Goal: Navigation & Orientation: Find specific page/section

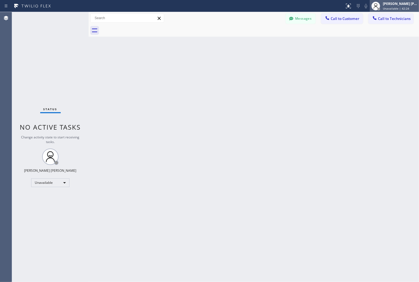
click at [408, 7] on div "Unavailable | 42:24" at bounding box center [400, 9] width 34 height 4
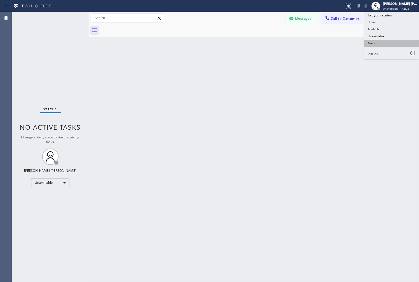
click at [390, 42] on button "Break" at bounding box center [391, 43] width 55 height 7
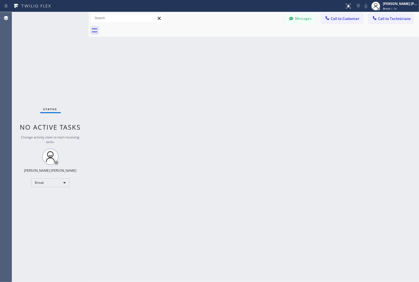
drag, startPoint x: 222, startPoint y: 230, endPoint x: 195, endPoint y: 243, distance: 30.1
click at [222, 230] on div "Back to Dashboard Change Sender ID Customers Technicians KD Krissy Do [DATE] 02…" at bounding box center [254, 147] width 331 height 270
click at [199, 69] on div "Back to Dashboard Change Sender ID Customers Technicians KD Krissy Do [DATE] 02…" at bounding box center [254, 147] width 331 height 270
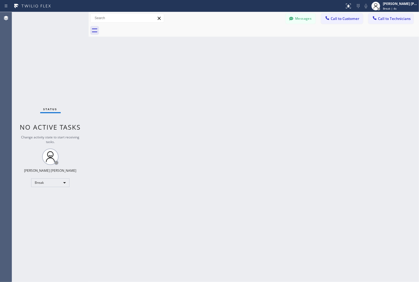
click at [199, 69] on div "Back to Dashboard Change Sender ID Customers Technicians KD Krissy Do [DATE] 02…" at bounding box center [254, 147] width 331 height 270
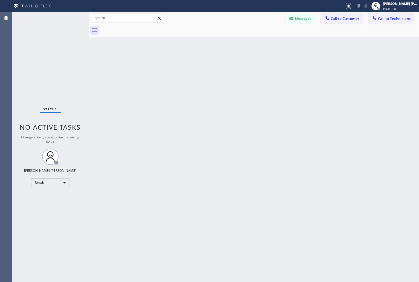
click at [199, 69] on div "Back to Dashboard Change Sender ID Customers Technicians KD Krissy Do [DATE] 02…" at bounding box center [254, 147] width 331 height 270
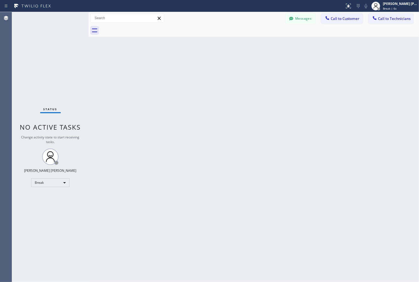
click at [199, 69] on div "Back to Dashboard Change Sender ID Customers Technicians KD Krissy Do [DATE] 02…" at bounding box center [254, 147] width 331 height 270
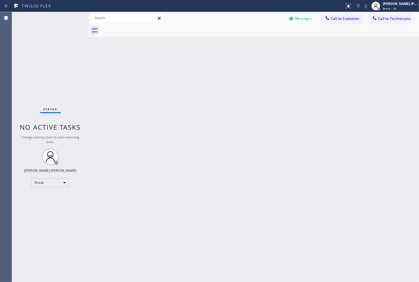
click at [199, 69] on div "Back to Dashboard Change Sender ID Customers Technicians KD Krissy Do [DATE] 02…" at bounding box center [254, 147] width 331 height 270
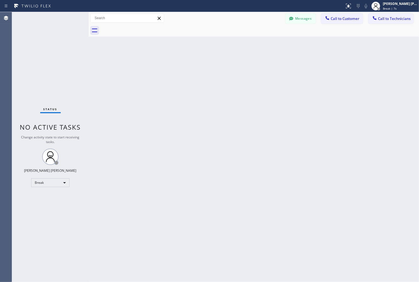
click at [199, 69] on div "Back to Dashboard Change Sender ID Customers Technicians KD Krissy Do [DATE] 02…" at bounding box center [254, 147] width 331 height 270
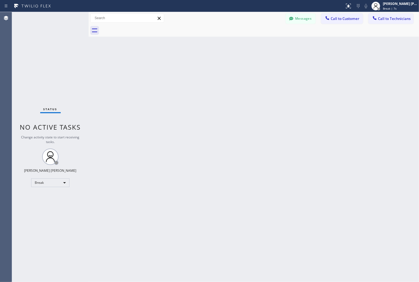
click at [199, 69] on div "Back to Dashboard Change Sender ID Customers Technicians KD Krissy Do [DATE] 02…" at bounding box center [254, 147] width 331 height 270
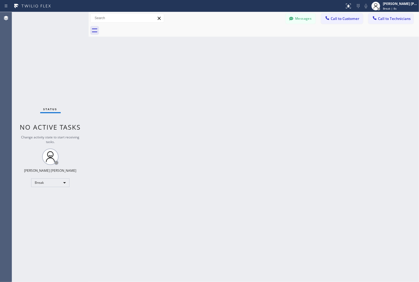
click at [199, 69] on div "Back to Dashboard Change Sender ID Customers Technicians KD Krissy Do [DATE] 02…" at bounding box center [254, 147] width 331 height 270
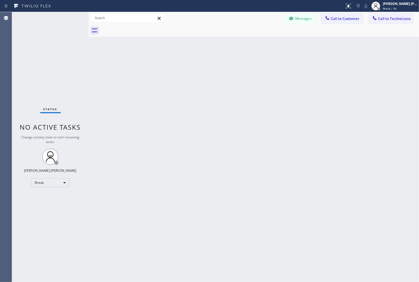
click at [199, 69] on div "Back to Dashboard Change Sender ID Customers Technicians KD Krissy Do [DATE] 02…" at bounding box center [254, 147] width 331 height 270
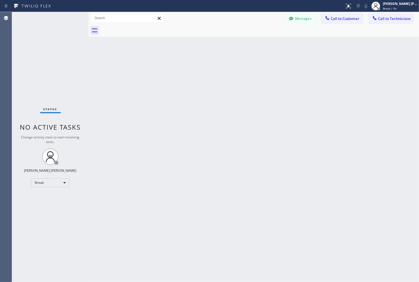
click at [199, 69] on div "Back to Dashboard Change Sender ID Customers Technicians KD Krissy Do [DATE] 02…" at bounding box center [254, 147] width 331 height 270
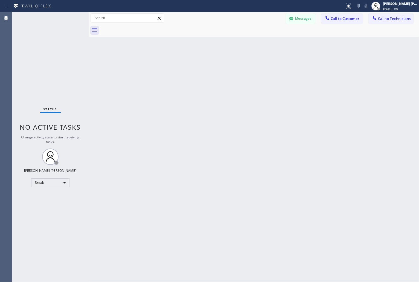
click at [199, 69] on div "Back to Dashboard Change Sender ID Customers Technicians KD Krissy Do [DATE] 02…" at bounding box center [254, 147] width 331 height 270
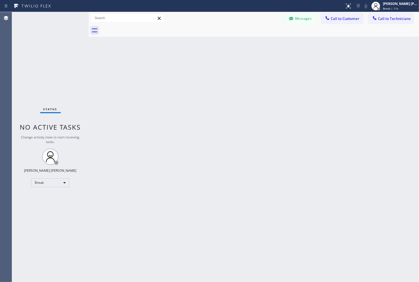
click at [199, 69] on div "Back to Dashboard Change Sender ID Customers Technicians KD Krissy Do [DATE] 02…" at bounding box center [254, 147] width 331 height 270
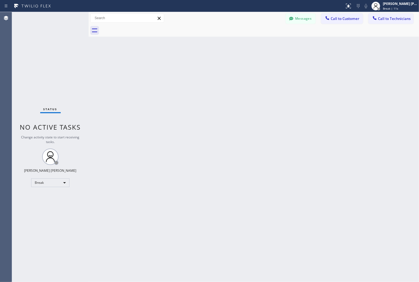
click at [199, 69] on div "Back to Dashboard Change Sender ID Customers Technicians KD Krissy Do [DATE] 02…" at bounding box center [254, 147] width 331 height 270
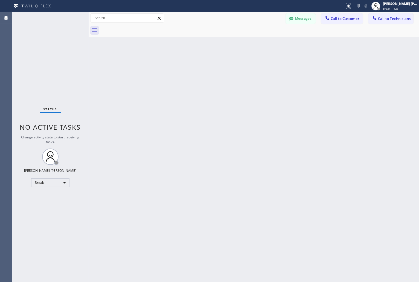
click at [199, 69] on div "Back to Dashboard Change Sender ID Customers Technicians KD Krissy Do [DATE] 02…" at bounding box center [254, 147] width 331 height 270
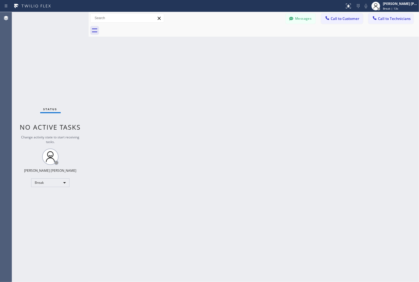
click at [199, 69] on div "Back to Dashboard Change Sender ID Customers Technicians KD Krissy Do [DATE] 02…" at bounding box center [254, 147] width 331 height 270
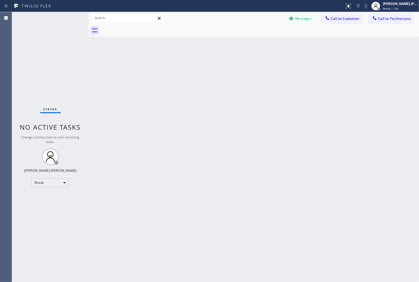
click at [199, 69] on div "Back to Dashboard Change Sender ID Customers Technicians KD Krissy Do [DATE] 02…" at bounding box center [254, 147] width 331 height 270
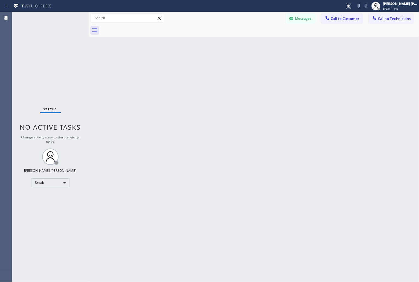
click at [199, 69] on div "Back to Dashboard Change Sender ID Customers Technicians KD Krissy Do [DATE] 02…" at bounding box center [254, 147] width 331 height 270
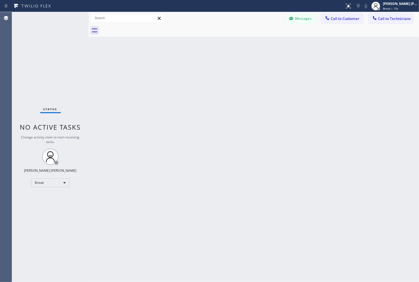
click at [199, 69] on div "Back to Dashboard Change Sender ID Customers Technicians KD Krissy Do [DATE] 02…" at bounding box center [254, 147] width 331 height 270
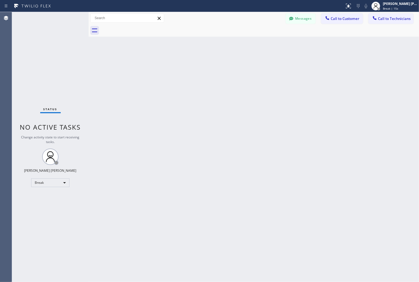
click at [199, 69] on div "Back to Dashboard Change Sender ID Customers Technicians KD Krissy Do [DATE] 02…" at bounding box center [254, 147] width 331 height 270
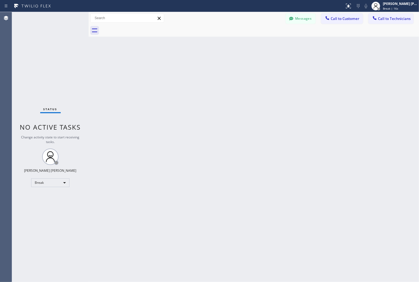
click at [199, 69] on div "Back to Dashboard Change Sender ID Customers Technicians KD Krissy Do [DATE] 02…" at bounding box center [254, 147] width 331 height 270
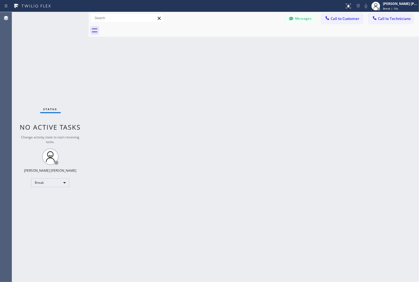
click at [199, 69] on div "Back to Dashboard Change Sender ID Customers Technicians KD Krissy Do [DATE] 02…" at bounding box center [254, 147] width 331 height 270
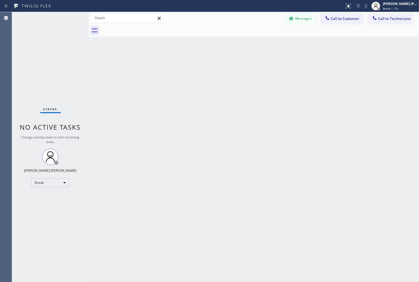
click at [199, 69] on div "Back to Dashboard Change Sender ID Customers Technicians KD Krissy Do [DATE] 02…" at bounding box center [254, 147] width 331 height 270
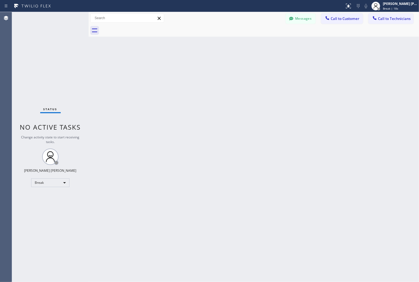
click at [199, 69] on div "Back to Dashboard Change Sender ID Customers Technicians KD Krissy Do [DATE] 02…" at bounding box center [254, 147] width 331 height 270
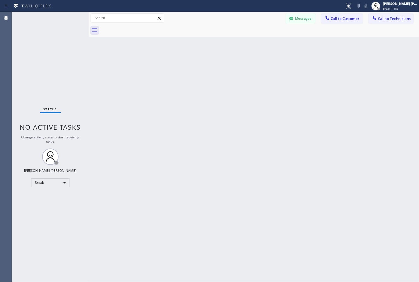
click at [199, 69] on div "Back to Dashboard Change Sender ID Customers Technicians KD Krissy Do [DATE] 02…" at bounding box center [254, 147] width 331 height 270
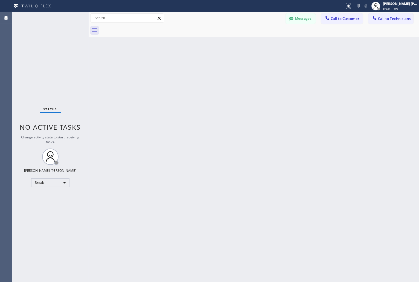
click at [199, 69] on div "Back to Dashboard Change Sender ID Customers Technicians KD Krissy Do [DATE] 02…" at bounding box center [254, 147] width 331 height 270
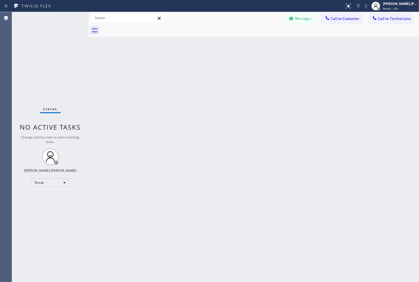
click at [199, 69] on div "Back to Dashboard Change Sender ID Customers Technicians KD Krissy Do [DATE] 02…" at bounding box center [254, 147] width 331 height 270
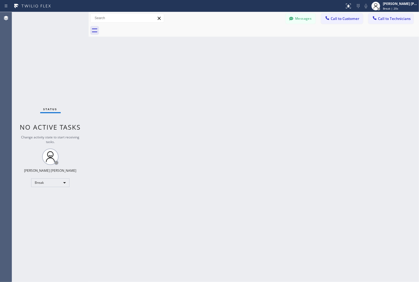
click at [199, 69] on div "Back to Dashboard Change Sender ID Customers Technicians KD Krissy Do [DATE] 02…" at bounding box center [254, 147] width 331 height 270
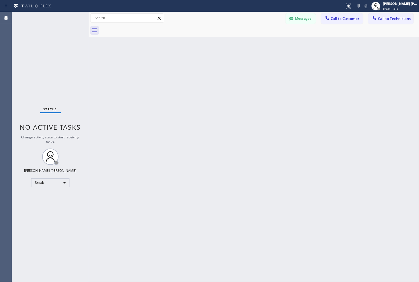
click at [199, 69] on div "Back to Dashboard Change Sender ID Customers Technicians KD Krissy Do [DATE] 02…" at bounding box center [254, 147] width 331 height 270
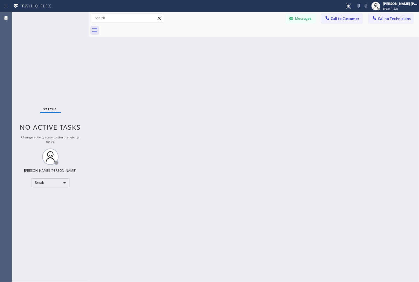
click at [199, 69] on div "Back to Dashboard Change Sender ID Customers Technicians KD Krissy Do [DATE] 02…" at bounding box center [254, 147] width 331 height 270
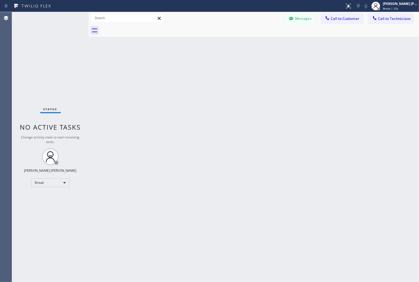
click at [199, 69] on div "Back to Dashboard Change Sender ID Customers Technicians KD Krissy Do [DATE] 02…" at bounding box center [254, 147] width 331 height 270
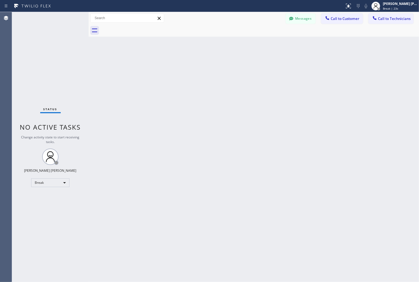
click at [199, 69] on div "Back to Dashboard Change Sender ID Customers Technicians KD Krissy Do [DATE] 02…" at bounding box center [254, 147] width 331 height 270
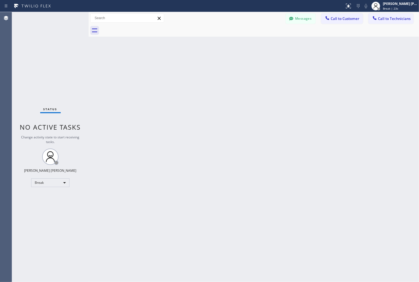
click at [199, 69] on div "Back to Dashboard Change Sender ID Customers Technicians KD Krissy Do [DATE] 02…" at bounding box center [254, 147] width 331 height 270
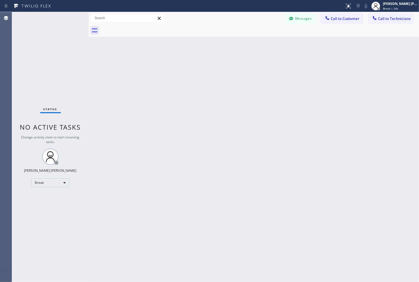
click at [199, 69] on div "Back to Dashboard Change Sender ID Customers Technicians KD Krissy Do [DATE] 02…" at bounding box center [254, 147] width 331 height 270
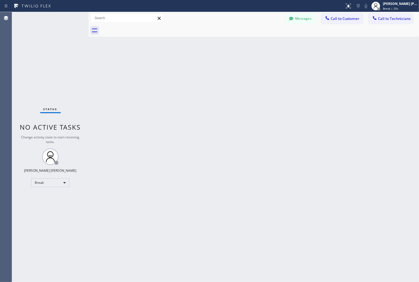
click at [199, 69] on div "Back to Dashboard Change Sender ID Customers Technicians KD Krissy Do [DATE] 02…" at bounding box center [254, 147] width 331 height 270
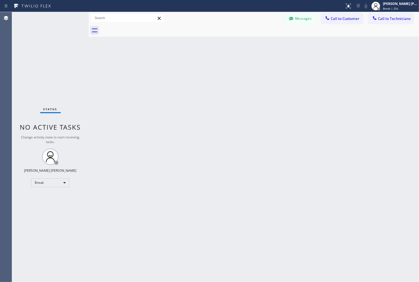
click at [199, 69] on div "Back to Dashboard Change Sender ID Customers Technicians KD Krissy Do [DATE] 02…" at bounding box center [254, 147] width 331 height 270
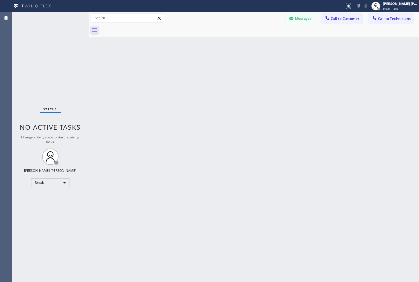
click at [199, 69] on div "Back to Dashboard Change Sender ID Customers Technicians KD Krissy Do [DATE] 02…" at bounding box center [254, 147] width 331 height 270
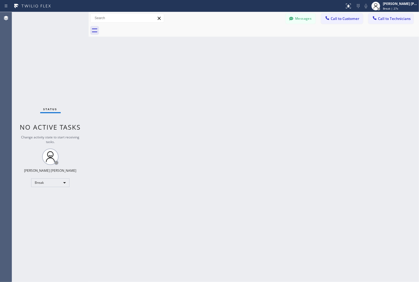
click at [199, 69] on div "Back to Dashboard Change Sender ID Customers Technicians KD Krissy Do [DATE] 02…" at bounding box center [254, 147] width 331 height 270
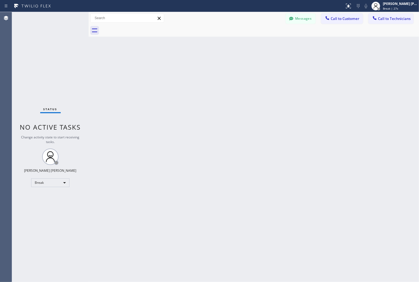
click at [199, 69] on div "Back to Dashboard Change Sender ID Customers Technicians KD Krissy Do [DATE] 02…" at bounding box center [254, 147] width 331 height 270
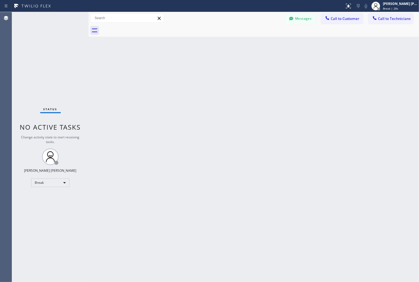
click at [199, 69] on div "Back to Dashboard Change Sender ID Customers Technicians KD Krissy Do [DATE] 02…" at bounding box center [254, 147] width 331 height 270
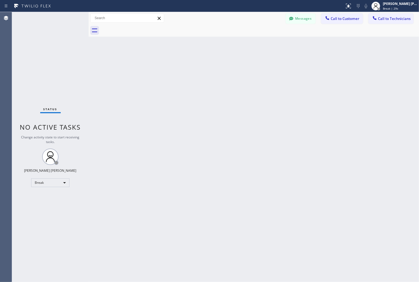
click at [199, 69] on div "Back to Dashboard Change Sender ID Customers Technicians KD Krissy Do [DATE] 02…" at bounding box center [254, 147] width 331 height 270
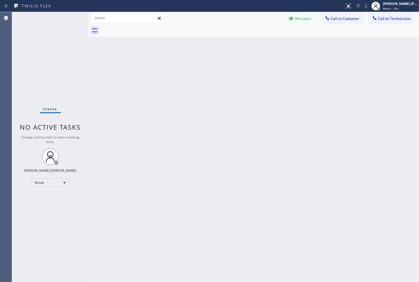
click at [199, 69] on div "Back to Dashboard Change Sender ID Customers Technicians KD Krissy Do [DATE] 02…" at bounding box center [254, 147] width 331 height 270
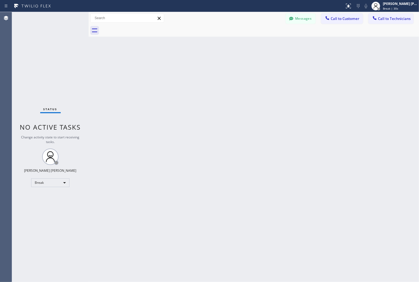
click at [199, 69] on div "Back to Dashboard Change Sender ID Customers Technicians KD Krissy Do [DATE] 02…" at bounding box center [254, 147] width 331 height 270
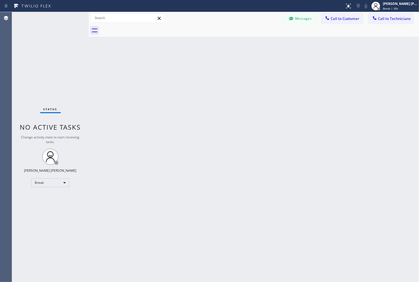
click at [199, 69] on div "Back to Dashboard Change Sender ID Customers Technicians KD Krissy Do [DATE] 02…" at bounding box center [254, 147] width 331 height 270
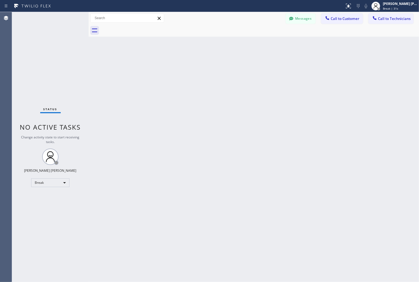
click at [199, 69] on div "Back to Dashboard Change Sender ID Customers Technicians KD Krissy Do [DATE] 02…" at bounding box center [254, 147] width 331 height 270
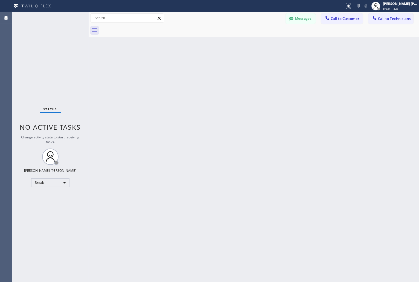
click at [199, 69] on div "Back to Dashboard Change Sender ID Customers Technicians KD Krissy Do [DATE] 02…" at bounding box center [254, 147] width 331 height 270
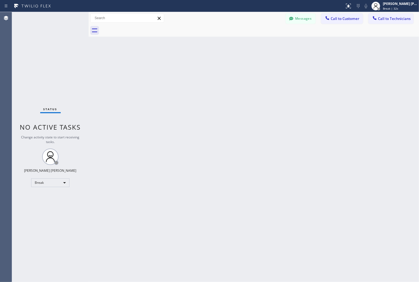
click at [199, 69] on div "Back to Dashboard Change Sender ID Customers Technicians KD Krissy Do [DATE] 02…" at bounding box center [254, 147] width 331 height 270
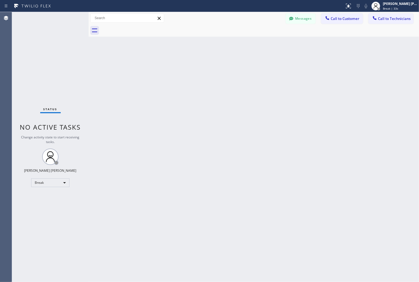
click at [199, 69] on div "Back to Dashboard Change Sender ID Customers Technicians KD Krissy Do [DATE] 02…" at bounding box center [254, 147] width 331 height 270
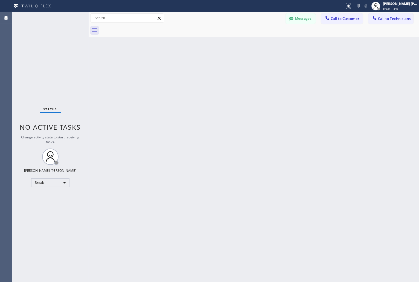
click at [199, 69] on div "Back to Dashboard Change Sender ID Customers Technicians KD Krissy Do [DATE] 02…" at bounding box center [254, 147] width 331 height 270
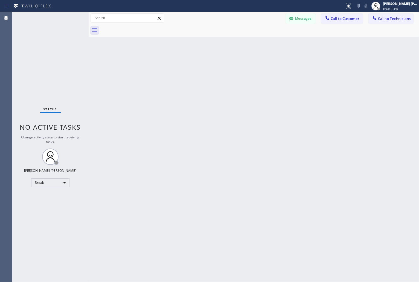
click at [199, 69] on div "Back to Dashboard Change Sender ID Customers Technicians KD Krissy Do [DATE] 02…" at bounding box center [254, 147] width 331 height 270
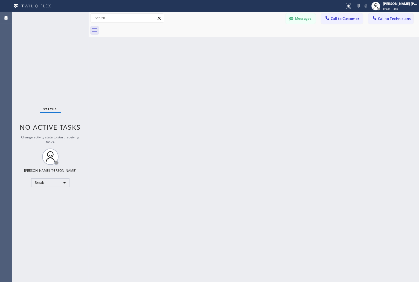
click at [199, 69] on div "Back to Dashboard Change Sender ID Customers Technicians KD Krissy Do [DATE] 02…" at bounding box center [254, 147] width 331 height 270
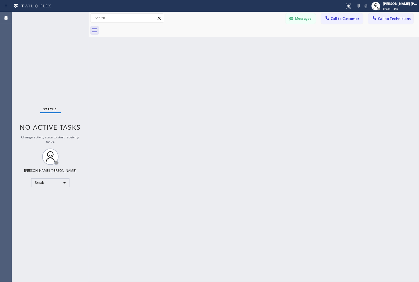
click at [199, 69] on div "Back to Dashboard Change Sender ID Customers Technicians KD Krissy Do [DATE] 02…" at bounding box center [254, 147] width 331 height 270
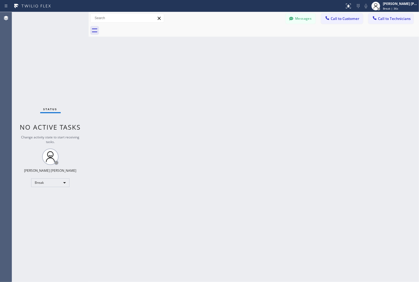
click at [199, 69] on div "Back to Dashboard Change Sender ID Customers Technicians KD Krissy Do [DATE] 02…" at bounding box center [254, 147] width 331 height 270
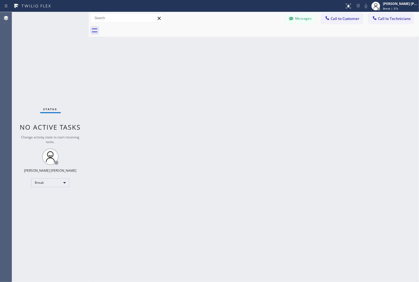
click at [199, 69] on div "Back to Dashboard Change Sender ID Customers Technicians KD Krissy Do [DATE] 02…" at bounding box center [254, 147] width 331 height 270
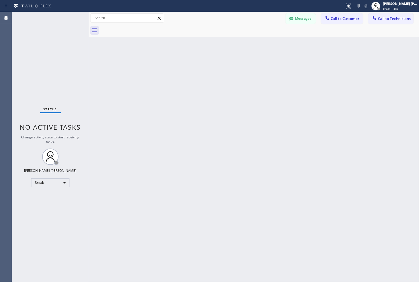
click at [199, 69] on div "Back to Dashboard Change Sender ID Customers Technicians KD Krissy Do [DATE] 02…" at bounding box center [254, 147] width 331 height 270
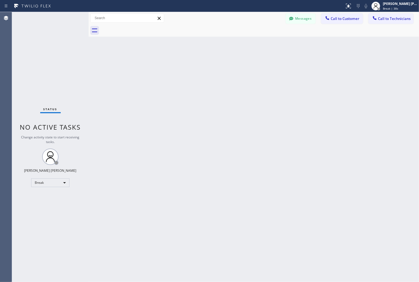
click at [199, 69] on div "Back to Dashboard Change Sender ID Customers Technicians KD Krissy Do [DATE] 02…" at bounding box center [254, 147] width 331 height 270
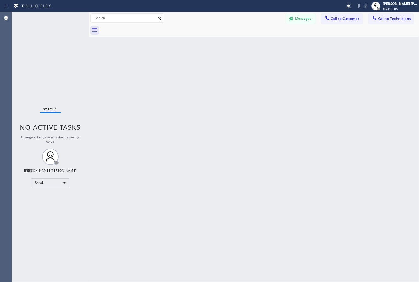
click at [199, 69] on div "Back to Dashboard Change Sender ID Customers Technicians KD Krissy Do [DATE] 02…" at bounding box center [254, 147] width 331 height 270
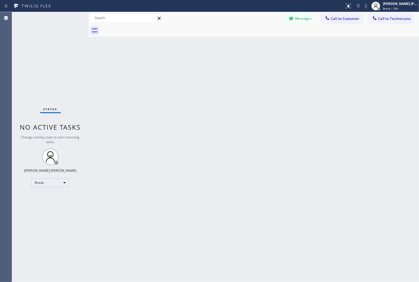
click at [199, 69] on div "Back to Dashboard Change Sender ID Customers Technicians KD Krissy Do [DATE] 02…" at bounding box center [254, 147] width 331 height 270
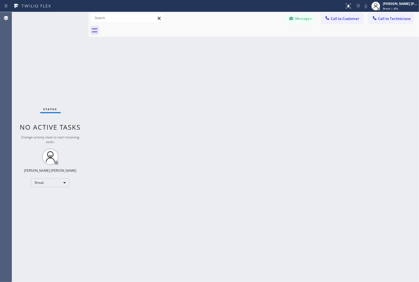
click at [199, 69] on div "Back to Dashboard Change Sender ID Customers Technicians KD Krissy Do [DATE] 02…" at bounding box center [254, 147] width 331 height 270
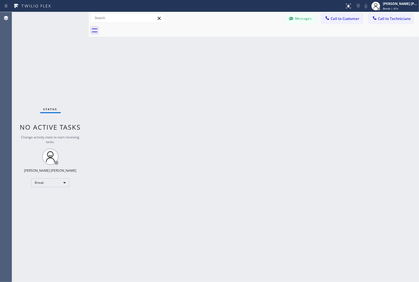
click at [199, 69] on div "Back to Dashboard Change Sender ID Customers Technicians KD Krissy Do [DATE] 02…" at bounding box center [254, 147] width 331 height 270
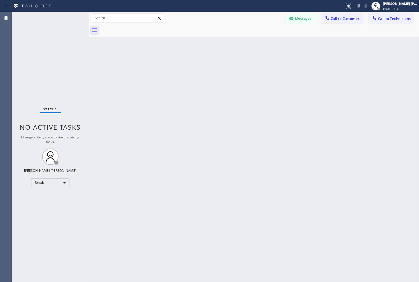
click at [199, 69] on div "Back to Dashboard Change Sender ID Customers Technicians KD Krissy Do [DATE] 02…" at bounding box center [254, 147] width 331 height 270
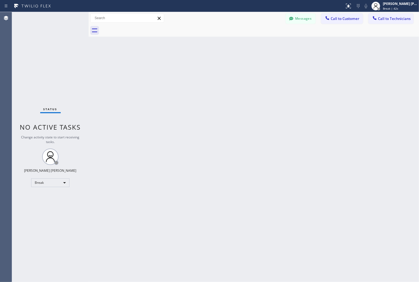
click at [199, 69] on div "Back to Dashboard Change Sender ID Customers Technicians KD Krissy Do [DATE] 02…" at bounding box center [254, 147] width 331 height 270
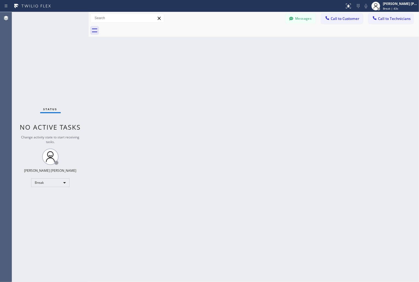
click at [199, 69] on div "Back to Dashboard Change Sender ID Customers Technicians KD Krissy Do [DATE] 02…" at bounding box center [254, 147] width 331 height 270
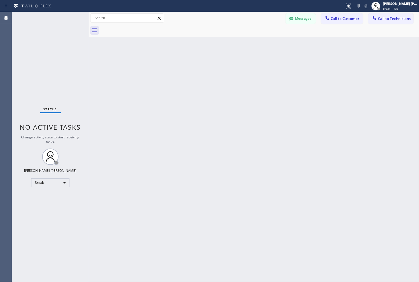
click at [199, 69] on div "Back to Dashboard Change Sender ID Customers Technicians KD Krissy Do [DATE] 02…" at bounding box center [254, 147] width 331 height 270
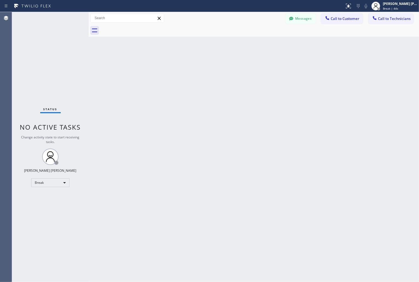
click at [199, 69] on div "Back to Dashboard Change Sender ID Customers Technicians KD Krissy Do [DATE] 02…" at bounding box center [254, 147] width 331 height 270
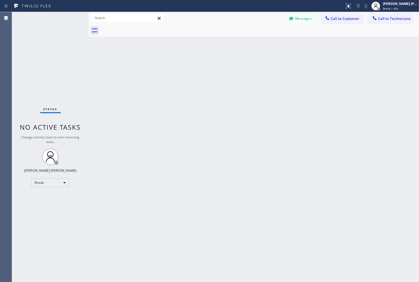
click at [199, 69] on div "Back to Dashboard Change Sender ID Customers Technicians KD Krissy Do [DATE] 02…" at bounding box center [254, 147] width 331 height 270
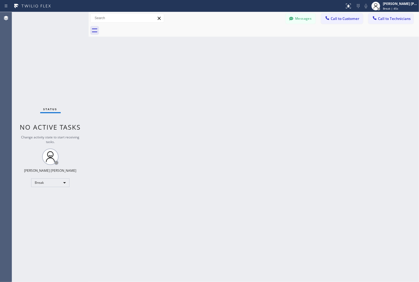
click at [199, 69] on div "Back to Dashboard Change Sender ID Customers Technicians KD Krissy Do [DATE] 02…" at bounding box center [254, 147] width 331 height 270
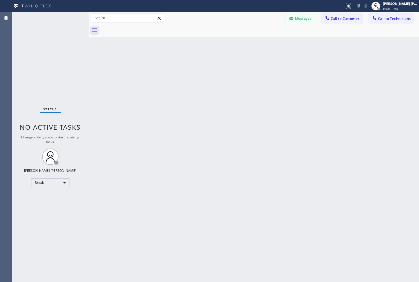
click at [199, 69] on div "Back to Dashboard Change Sender ID Customers Technicians KD Krissy Do [DATE] 02…" at bounding box center [254, 147] width 331 height 270
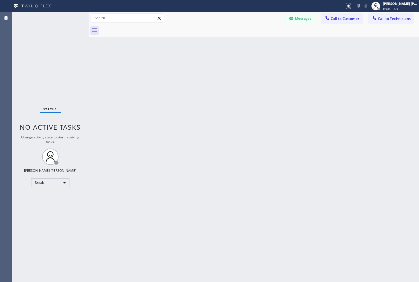
click at [199, 69] on div "Back to Dashboard Change Sender ID Customers Technicians KD Krissy Do [DATE] 02…" at bounding box center [254, 147] width 331 height 270
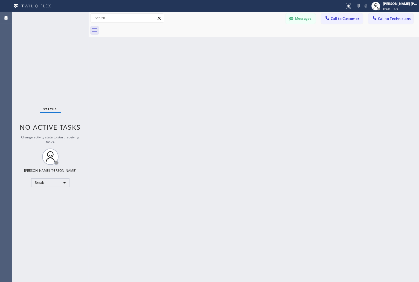
click at [199, 69] on div "Back to Dashboard Change Sender ID Customers Technicians KD Krissy Do [DATE] 02…" at bounding box center [254, 147] width 331 height 270
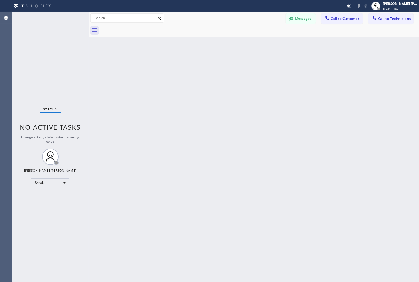
click at [199, 69] on div "Back to Dashboard Change Sender ID Customers Technicians KD Krissy Do [DATE] 02…" at bounding box center [254, 147] width 331 height 270
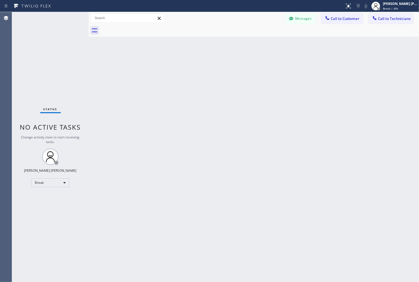
click at [199, 69] on div "Back to Dashboard Change Sender ID Customers Technicians KD Krissy Do [DATE] 02…" at bounding box center [254, 147] width 331 height 270
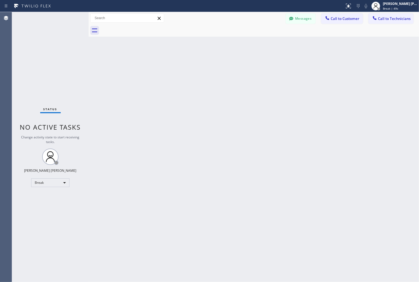
click at [199, 69] on div "Back to Dashboard Change Sender ID Customers Technicians KD Krissy Do [DATE] 02…" at bounding box center [254, 147] width 331 height 270
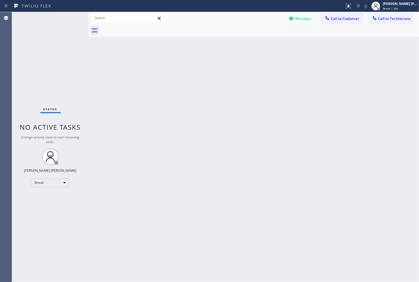
click at [199, 69] on div "Back to Dashboard Change Sender ID Customers Technicians KD Krissy Do [DATE] 02…" at bounding box center [254, 147] width 331 height 270
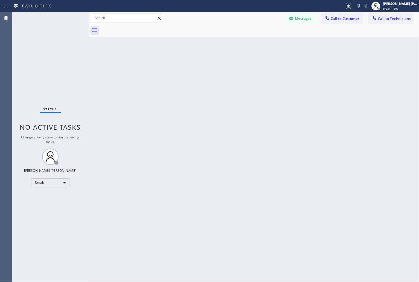
click at [199, 69] on div "Back to Dashboard Change Sender ID Customers Technicians KD Krissy Do [DATE] 02…" at bounding box center [254, 147] width 331 height 270
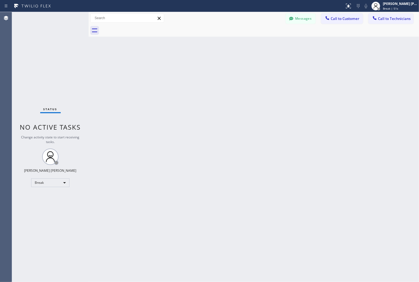
click at [199, 69] on div "Back to Dashboard Change Sender ID Customers Technicians KD Krissy Do [DATE] 02…" at bounding box center [254, 147] width 331 height 270
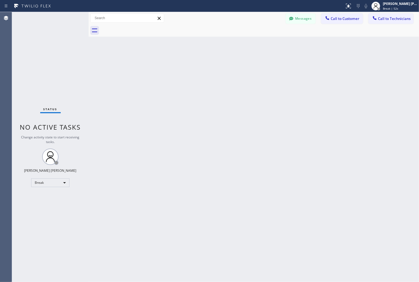
click at [199, 69] on div "Back to Dashboard Change Sender ID Customers Technicians KD Krissy Do [DATE] 02…" at bounding box center [254, 147] width 331 height 270
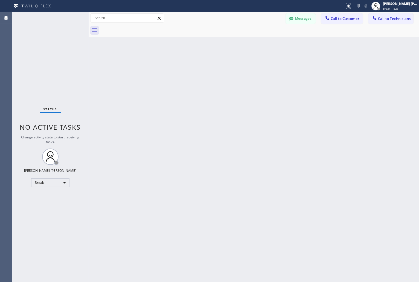
click at [199, 69] on div "Back to Dashboard Change Sender ID Customers Technicians KD Krissy Do [DATE] 02…" at bounding box center [254, 147] width 331 height 270
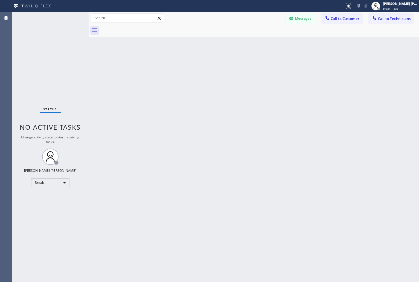
click at [199, 69] on div "Back to Dashboard Change Sender ID Customers Technicians KD Krissy Do [DATE] 02…" at bounding box center [254, 147] width 331 height 270
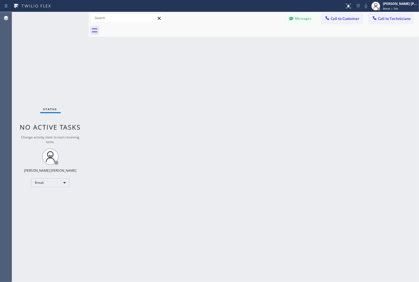
click at [199, 69] on div "Back to Dashboard Change Sender ID Customers Technicians KD Krissy Do [DATE] 02…" at bounding box center [254, 147] width 331 height 270
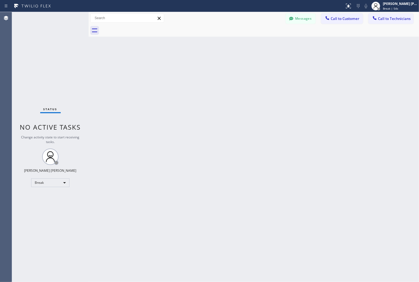
click at [199, 69] on div "Back to Dashboard Change Sender ID Customers Technicians KD Krissy Do [DATE] 02…" at bounding box center [254, 147] width 331 height 270
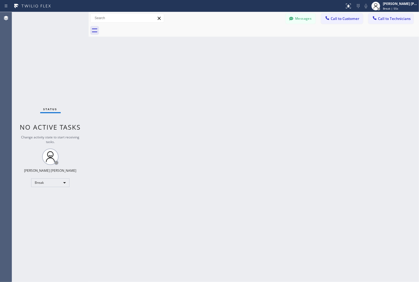
click at [199, 69] on div "Back to Dashboard Change Sender ID Customers Technicians KD Krissy Do [DATE] 02…" at bounding box center [254, 147] width 331 height 270
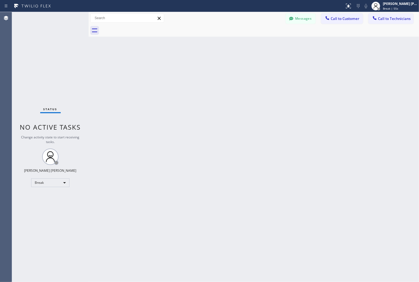
click at [199, 69] on div "Back to Dashboard Change Sender ID Customers Technicians KD Krissy Do [DATE] 02…" at bounding box center [254, 147] width 331 height 270
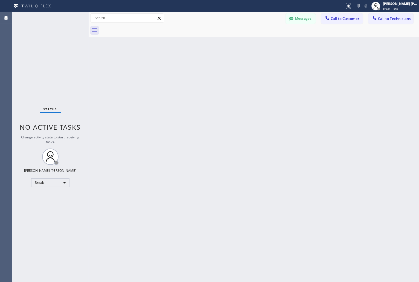
click at [199, 69] on div "Back to Dashboard Change Sender ID Customers Technicians KD Krissy Do [DATE] 02…" at bounding box center [254, 147] width 331 height 270
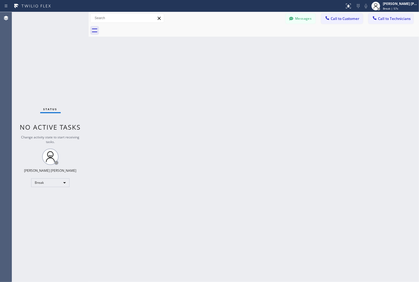
click at [199, 69] on div "Back to Dashboard Change Sender ID Customers Technicians KD Krissy Do [DATE] 02…" at bounding box center [254, 147] width 331 height 270
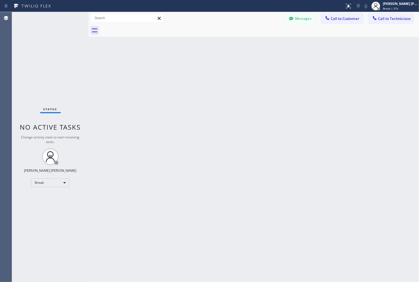
click at [199, 69] on div "Back to Dashboard Change Sender ID Customers Technicians KD Krissy Do [DATE] 02…" at bounding box center [254, 147] width 331 height 270
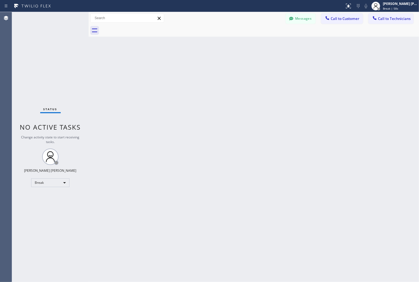
click at [199, 69] on div "Back to Dashboard Change Sender ID Customers Technicians KD Krissy Do [DATE] 02…" at bounding box center [254, 147] width 331 height 270
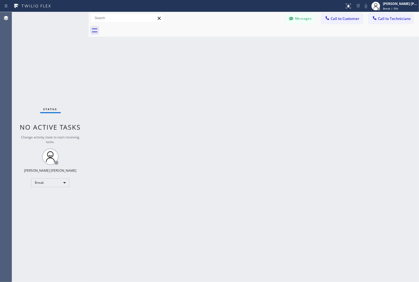
click at [199, 69] on div "Back to Dashboard Change Sender ID Customers Technicians KD Krissy Do [DATE] 02…" at bounding box center [254, 147] width 331 height 270
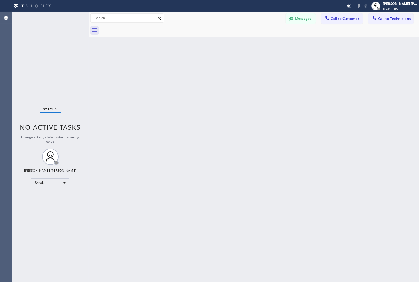
click at [199, 69] on div "Back to Dashboard Change Sender ID Customers Technicians KD Krissy Do [DATE] 02…" at bounding box center [254, 147] width 331 height 270
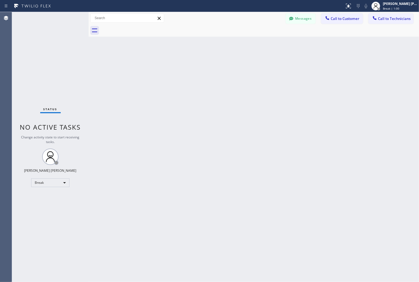
click at [199, 69] on div "Back to Dashboard Change Sender ID Customers Technicians KD Krissy Do [DATE] 02…" at bounding box center [254, 147] width 331 height 270
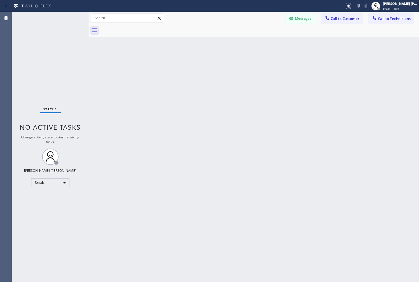
click at [199, 69] on div "Back to Dashboard Change Sender ID Customers Technicians KD Krissy Do [DATE] 02…" at bounding box center [254, 147] width 331 height 270
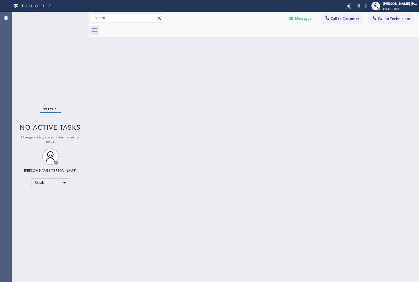
click at [199, 69] on div "Back to Dashboard Change Sender ID Customers Technicians KD Krissy Do [DATE] 02…" at bounding box center [254, 147] width 331 height 270
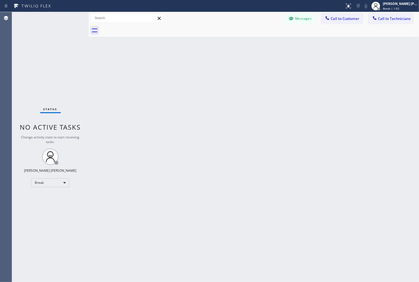
click at [199, 69] on div "Back to Dashboard Change Sender ID Customers Technicians KD Krissy Do [DATE] 02…" at bounding box center [254, 147] width 331 height 270
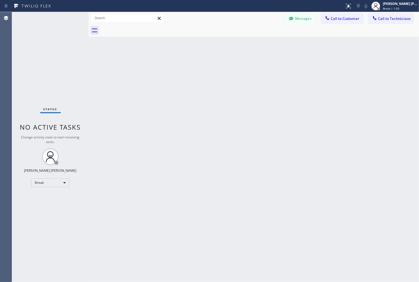
click at [199, 69] on div "Back to Dashboard Change Sender ID Customers Technicians KD Krissy Do [DATE] 02…" at bounding box center [254, 147] width 331 height 270
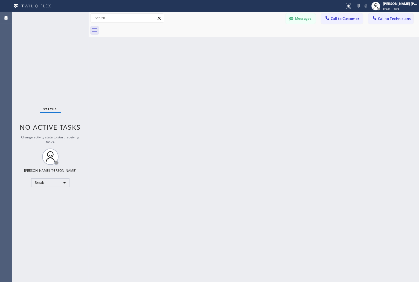
click at [199, 69] on div "Back to Dashboard Change Sender ID Customers Technicians KD Krissy Do [DATE] 02…" at bounding box center [254, 147] width 331 height 270
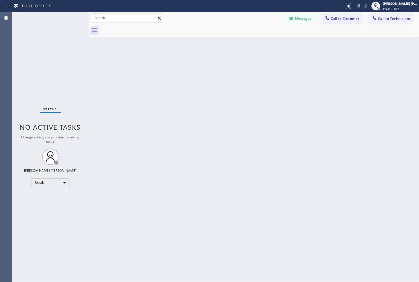
click at [199, 69] on div "Back to Dashboard Change Sender ID Customers Technicians KD Krissy Do [DATE] 02…" at bounding box center [254, 147] width 331 height 270
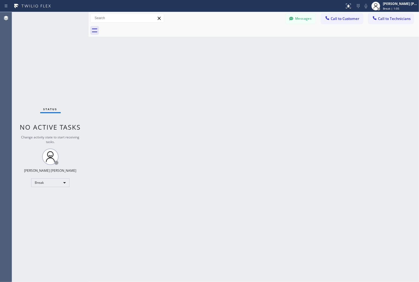
click at [199, 69] on div "Back to Dashboard Change Sender ID Customers Technicians KD Krissy Do [DATE] 02…" at bounding box center [254, 147] width 331 height 270
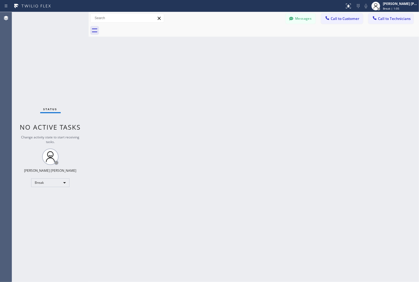
click at [199, 69] on div "Back to Dashboard Change Sender ID Customers Technicians KD Krissy Do [DATE] 02…" at bounding box center [254, 147] width 331 height 270
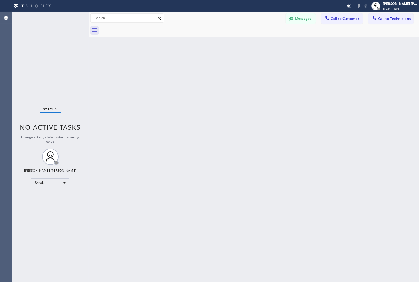
click at [199, 69] on div "Back to Dashboard Change Sender ID Customers Technicians KD Krissy Do [DATE] 02…" at bounding box center [254, 147] width 331 height 270
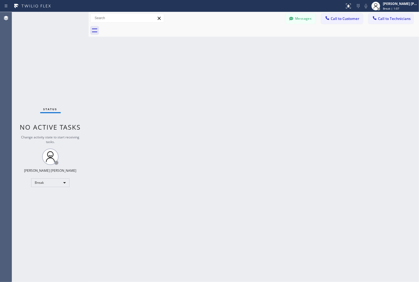
click at [199, 69] on div "Back to Dashboard Change Sender ID Customers Technicians KD Krissy Do [DATE] 02…" at bounding box center [254, 147] width 331 height 270
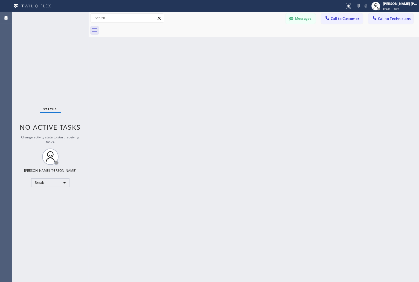
click at [199, 69] on div "Back to Dashboard Change Sender ID Customers Technicians KD Krissy Do [DATE] 02…" at bounding box center [254, 147] width 331 height 270
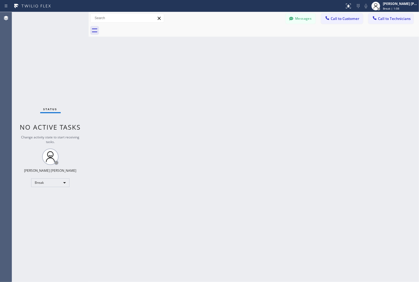
click at [199, 69] on div "Back to Dashboard Change Sender ID Customers Technicians KD Krissy Do [DATE] 02…" at bounding box center [254, 147] width 331 height 270
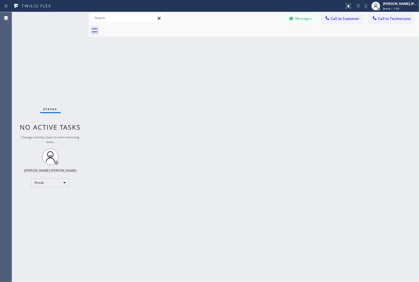
click at [199, 69] on div "Back to Dashboard Change Sender ID Customers Technicians KD Krissy Do [DATE] 02…" at bounding box center [254, 147] width 331 height 270
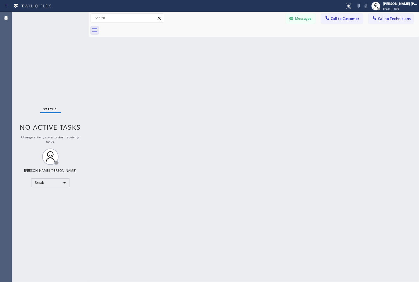
click at [199, 69] on div "Back to Dashboard Change Sender ID Customers Technicians KD Krissy Do [DATE] 02…" at bounding box center [254, 147] width 331 height 270
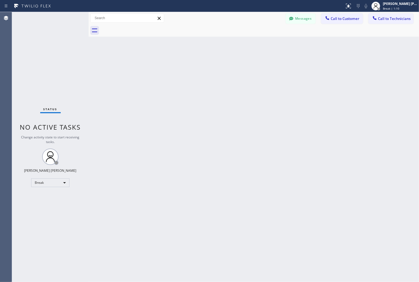
click at [199, 69] on div "Back to Dashboard Change Sender ID Customers Technicians KD Krissy Do [DATE] 02…" at bounding box center [254, 147] width 331 height 270
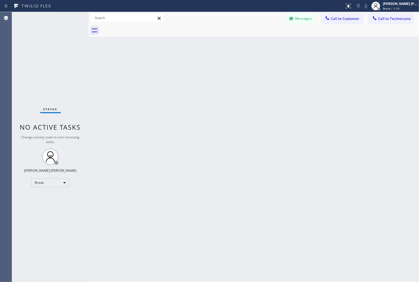
click at [199, 69] on div "Back to Dashboard Change Sender ID Customers Technicians KD Krissy Do [DATE] 02…" at bounding box center [254, 147] width 331 height 270
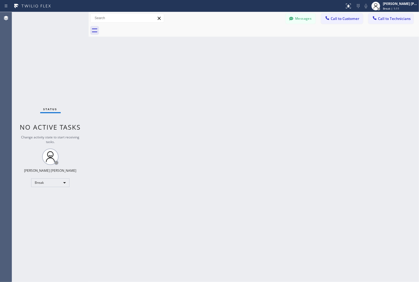
click at [199, 69] on div "Back to Dashboard Change Sender ID Customers Technicians KD Krissy Do [DATE] 02…" at bounding box center [254, 147] width 331 height 270
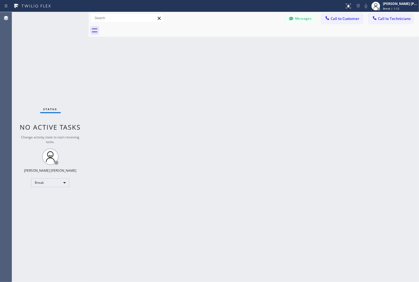
click at [199, 69] on div "Back to Dashboard Change Sender ID Customers Technicians KD Krissy Do [DATE] 02…" at bounding box center [254, 147] width 331 height 270
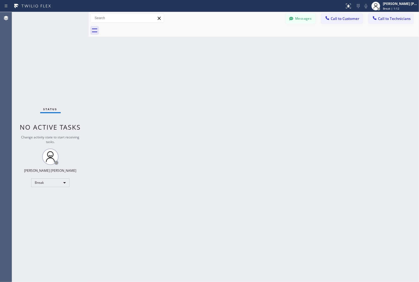
click at [199, 69] on div "Back to Dashboard Change Sender ID Customers Technicians KD Krissy Do [DATE] 02…" at bounding box center [254, 147] width 331 height 270
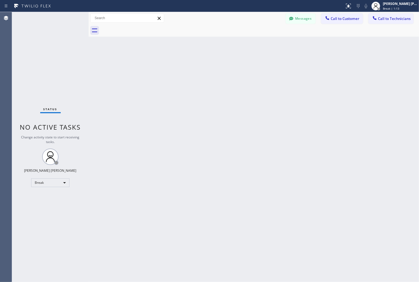
click at [199, 69] on div "Back to Dashboard Change Sender ID Customers Technicians KD Krissy Do [DATE] 02…" at bounding box center [254, 147] width 331 height 270
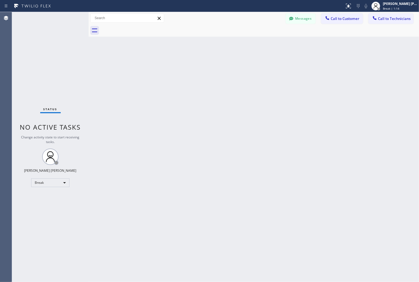
click at [199, 69] on div "Back to Dashboard Change Sender ID Customers Technicians KD Krissy Do [DATE] 02…" at bounding box center [254, 147] width 331 height 270
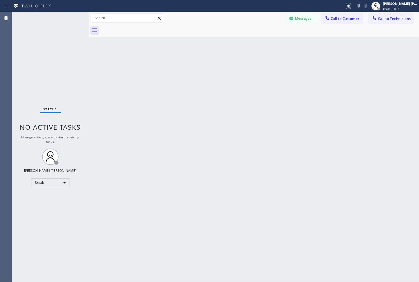
click at [199, 69] on div "Back to Dashboard Change Sender ID Customers Technicians KD Krissy Do [DATE] 02…" at bounding box center [254, 147] width 331 height 270
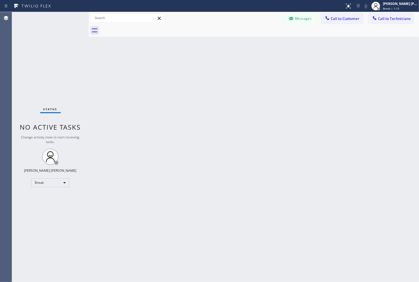
click at [199, 69] on div "Back to Dashboard Change Sender ID Customers Technicians KD Krissy Do [DATE] 02…" at bounding box center [254, 147] width 331 height 270
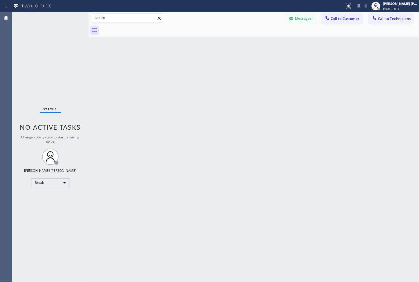
click at [199, 69] on div "Back to Dashboard Change Sender ID Customers Technicians KD Krissy Do [DATE] 02…" at bounding box center [254, 147] width 331 height 270
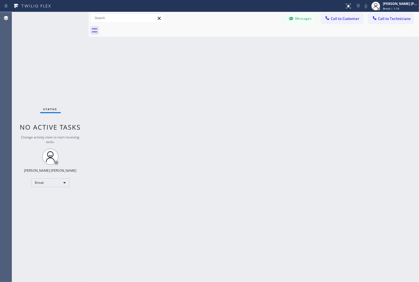
click at [199, 69] on div "Back to Dashboard Change Sender ID Customers Technicians KD Krissy Do [DATE] 02…" at bounding box center [254, 147] width 331 height 270
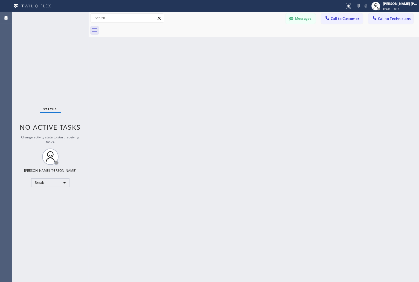
click at [199, 69] on div "Back to Dashboard Change Sender ID Customers Technicians KD Krissy Do [DATE] 02…" at bounding box center [254, 147] width 331 height 270
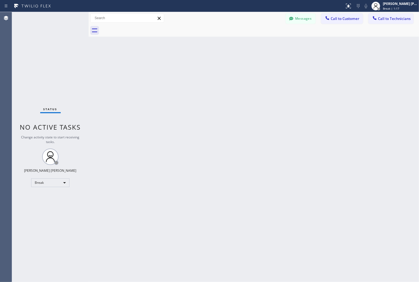
click at [199, 69] on div "Back to Dashboard Change Sender ID Customers Technicians KD Krissy Do [DATE] 02…" at bounding box center [254, 147] width 331 height 270
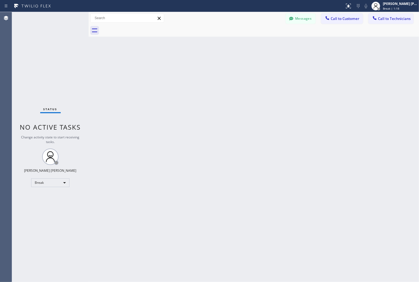
click at [199, 69] on div "Back to Dashboard Change Sender ID Customers Technicians KD Krissy Do [DATE] 02…" at bounding box center [254, 147] width 331 height 270
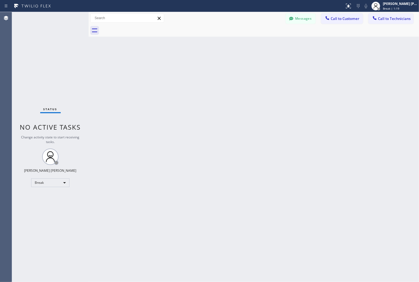
click at [199, 69] on div "Back to Dashboard Change Sender ID Customers Technicians KD Krissy Do [DATE] 02…" at bounding box center [254, 147] width 331 height 270
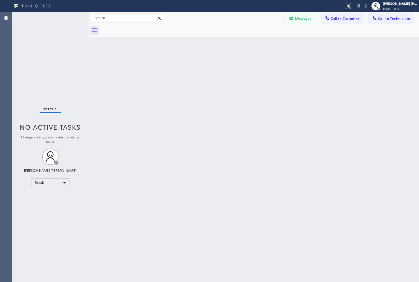
click at [199, 69] on div "Back to Dashboard Change Sender ID Customers Technicians KD Krissy Do [DATE] 02…" at bounding box center [254, 147] width 331 height 270
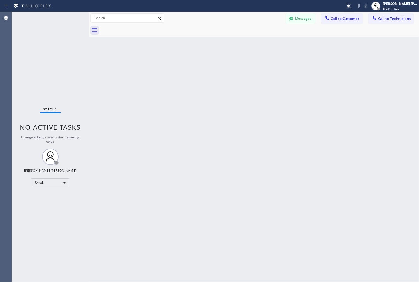
click at [199, 69] on div "Back to Dashboard Change Sender ID Customers Technicians KD Krissy Do [DATE] 02…" at bounding box center [254, 147] width 331 height 270
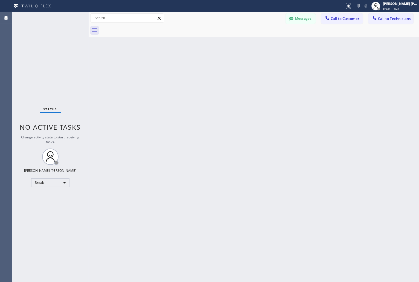
click at [199, 69] on div "Back to Dashboard Change Sender ID Customers Technicians KD Krissy Do [DATE] 02…" at bounding box center [254, 147] width 331 height 270
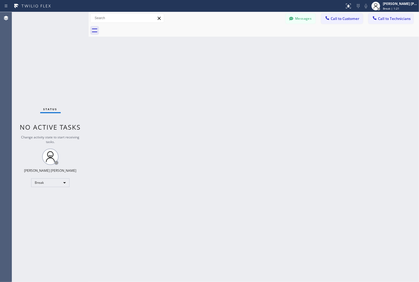
click at [199, 69] on div "Back to Dashboard Change Sender ID Customers Technicians KD Krissy Do [DATE] 02…" at bounding box center [254, 147] width 331 height 270
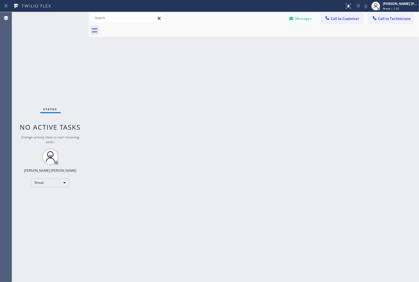
click at [199, 69] on div "Back to Dashboard Change Sender ID Customers Technicians KD Krissy Do [DATE] 02…" at bounding box center [254, 147] width 331 height 270
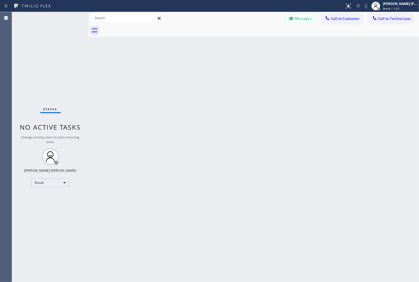
click at [199, 69] on div "Back to Dashboard Change Sender ID Customers Technicians KD Krissy Do [DATE] 02…" at bounding box center [254, 147] width 331 height 270
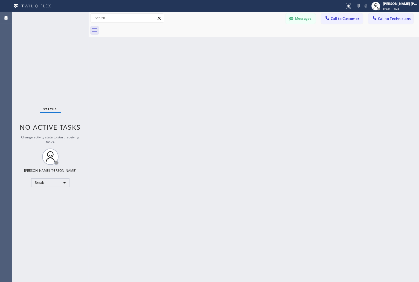
click at [199, 69] on div "Back to Dashboard Change Sender ID Customers Technicians KD Krissy Do [DATE] 02…" at bounding box center [254, 147] width 331 height 270
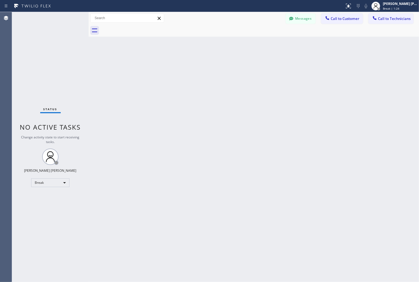
click at [199, 69] on div "Back to Dashboard Change Sender ID Customers Technicians KD Krissy Do [DATE] 02…" at bounding box center [254, 147] width 331 height 270
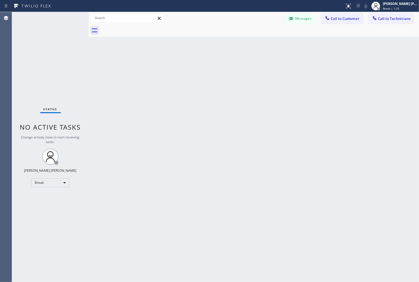
click at [199, 69] on div "Back to Dashboard Change Sender ID Customers Technicians KD Krissy Do [DATE] 02…" at bounding box center [254, 147] width 331 height 270
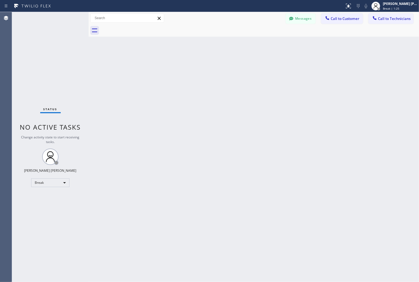
click at [199, 69] on div "Back to Dashboard Change Sender ID Customers Technicians KD Krissy Do [DATE] 02…" at bounding box center [254, 147] width 331 height 270
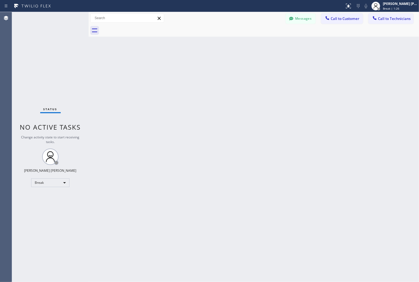
click at [199, 69] on div "Back to Dashboard Change Sender ID Customers Technicians KD Krissy Do [DATE] 02…" at bounding box center [254, 147] width 331 height 270
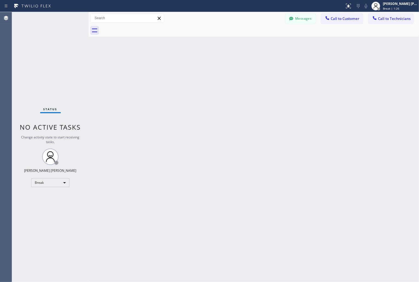
click at [199, 69] on div "Back to Dashboard Change Sender ID Customers Technicians KD Krissy Do [DATE] 02…" at bounding box center [254, 147] width 331 height 270
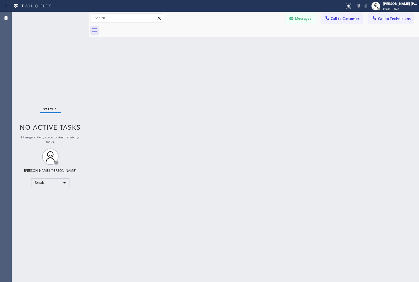
click at [199, 69] on div "Back to Dashboard Change Sender ID Customers Technicians KD Krissy Do [DATE] 02…" at bounding box center [254, 147] width 331 height 270
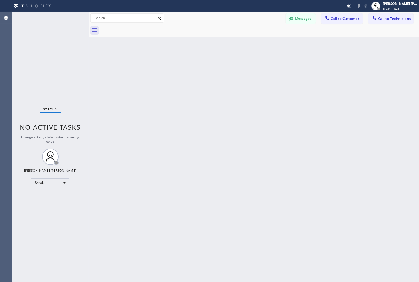
click at [199, 69] on div "Back to Dashboard Change Sender ID Customers Technicians KD Krissy Do [DATE] 02…" at bounding box center [254, 147] width 331 height 270
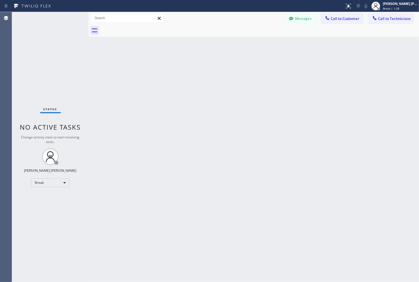
click at [199, 69] on div "Back to Dashboard Change Sender ID Customers Technicians KD Krissy Do [DATE] 02…" at bounding box center [254, 147] width 331 height 270
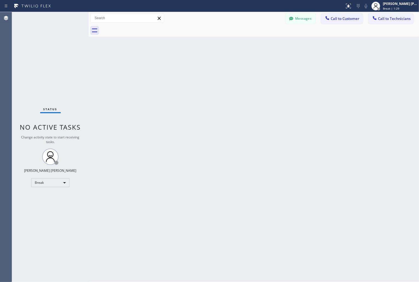
click at [199, 69] on div "Back to Dashboard Change Sender ID Customers Technicians KD Krissy Do [DATE] 02…" at bounding box center [254, 147] width 331 height 270
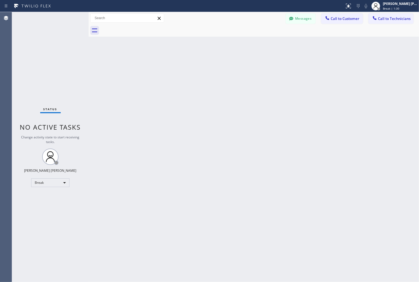
click at [199, 69] on div "Back to Dashboard Change Sender ID Customers Technicians KD Krissy Do [DATE] 02…" at bounding box center [254, 147] width 331 height 270
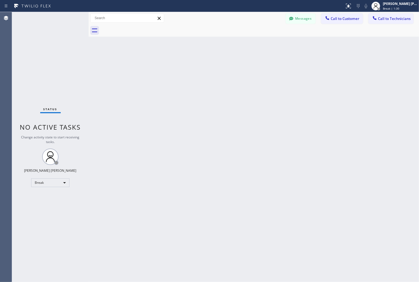
click at [199, 69] on div "Back to Dashboard Change Sender ID Customers Technicians KD Krissy Do [DATE] 02…" at bounding box center [254, 147] width 331 height 270
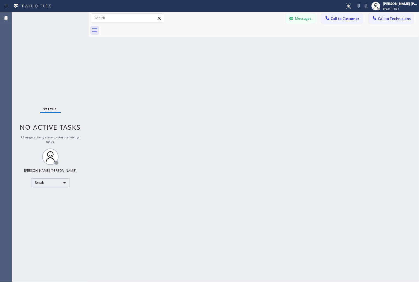
click at [199, 69] on div "Back to Dashboard Change Sender ID Customers Technicians KD Krissy Do [DATE] 02…" at bounding box center [254, 147] width 331 height 270
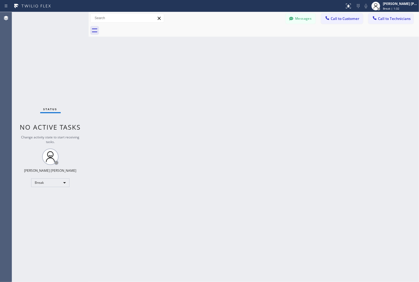
click at [199, 69] on div "Back to Dashboard Change Sender ID Customers Technicians KD Krissy Do [DATE] 02…" at bounding box center [254, 147] width 331 height 270
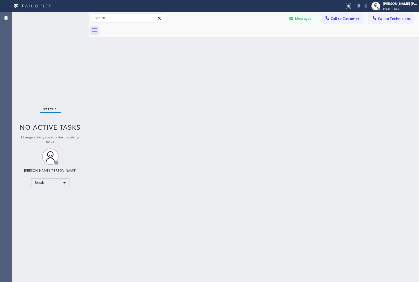
click at [199, 69] on div "Back to Dashboard Change Sender ID Customers Technicians KD Krissy Do [DATE] 02…" at bounding box center [254, 147] width 331 height 270
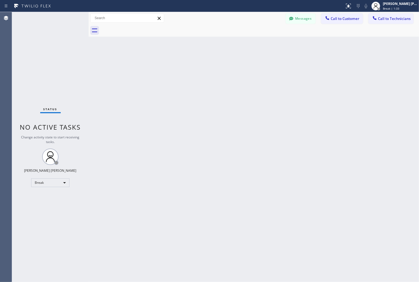
click at [199, 69] on div "Back to Dashboard Change Sender ID Customers Technicians KD Krissy Do [DATE] 02…" at bounding box center [254, 147] width 331 height 270
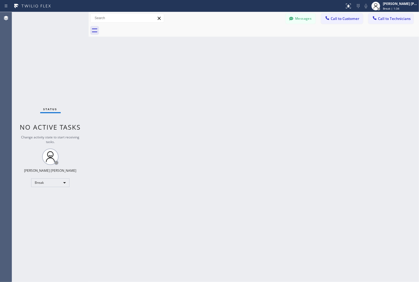
click at [199, 69] on div "Back to Dashboard Change Sender ID Customers Technicians KD Krissy Do [DATE] 02…" at bounding box center [254, 147] width 331 height 270
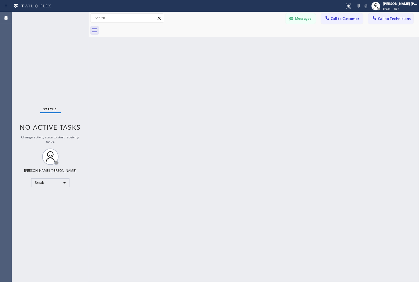
click at [199, 69] on div "Back to Dashboard Change Sender ID Customers Technicians KD Krissy Do [DATE] 02…" at bounding box center [254, 147] width 331 height 270
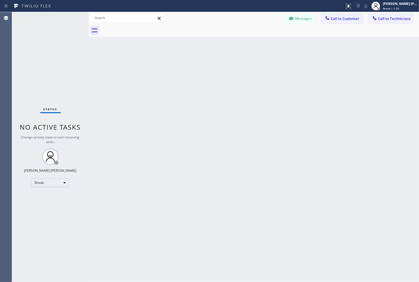
click at [199, 69] on div "Back to Dashboard Change Sender ID Customers Technicians KD Krissy Do [DATE] 02…" at bounding box center [254, 147] width 331 height 270
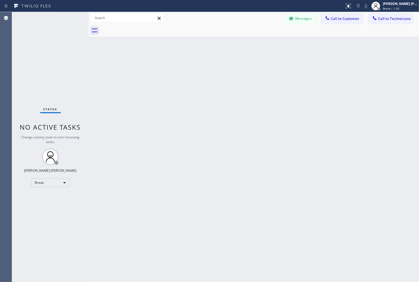
click at [199, 69] on div "Back to Dashboard Change Sender ID Customers Technicians KD Krissy Do [DATE] 02…" at bounding box center [254, 147] width 331 height 270
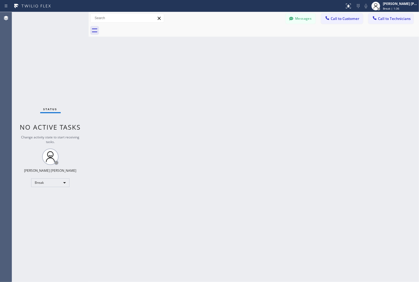
click at [199, 69] on div "Back to Dashboard Change Sender ID Customers Technicians KD Krissy Do [DATE] 02…" at bounding box center [254, 147] width 331 height 270
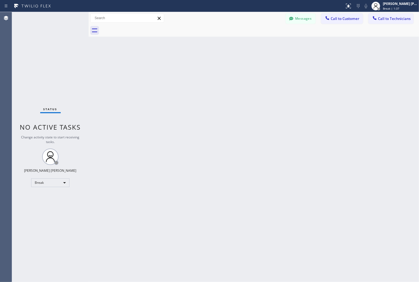
click at [199, 69] on div "Back to Dashboard Change Sender ID Customers Technicians KD Krissy Do [DATE] 02…" at bounding box center [254, 147] width 331 height 270
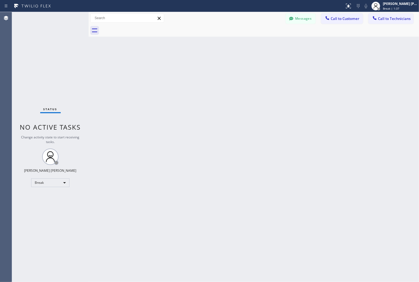
click at [199, 69] on div "Back to Dashboard Change Sender ID Customers Technicians KD Krissy Do [DATE] 02…" at bounding box center [254, 147] width 331 height 270
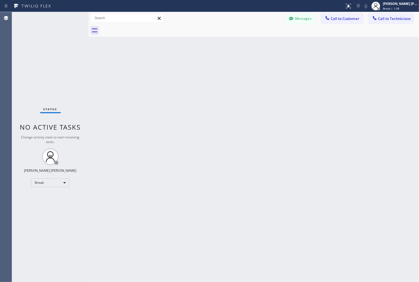
click at [199, 69] on div "Back to Dashboard Change Sender ID Customers Technicians KD Krissy Do [DATE] 02…" at bounding box center [254, 147] width 331 height 270
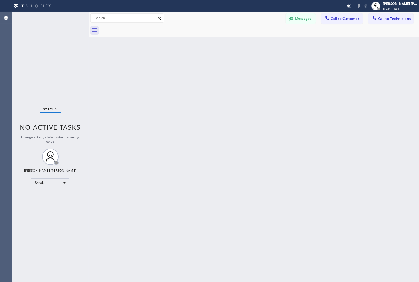
click at [199, 69] on div "Back to Dashboard Change Sender ID Customers Technicians KD Krissy Do [DATE] 02…" at bounding box center [254, 147] width 331 height 270
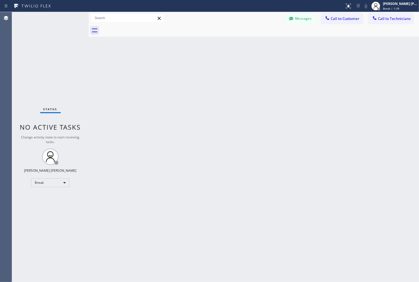
click at [199, 69] on div "Back to Dashboard Change Sender ID Customers Technicians KD Krissy Do [DATE] 02…" at bounding box center [254, 147] width 331 height 270
click
